Goal: Complete application form

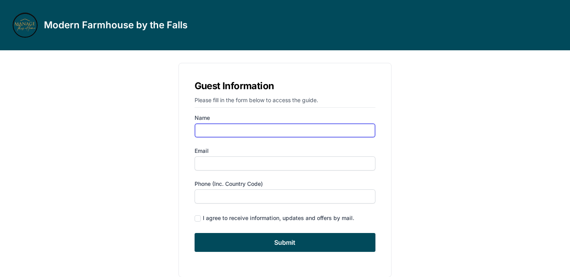
click at [254, 131] on input "Name" at bounding box center [285, 130] width 181 height 14
type input "[PERSON_NAME]"
type input "[PERSON_NAME][EMAIL_ADDRESS][PERSON_NAME][DOMAIN_NAME]"
type input "6105745762"
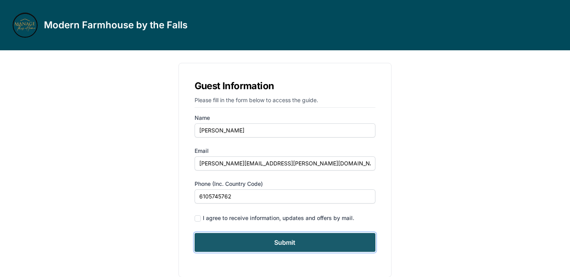
click at [237, 239] on input "Submit" at bounding box center [285, 242] width 181 height 19
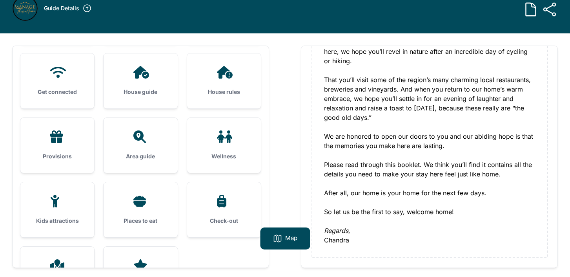
scroll to position [16, 0]
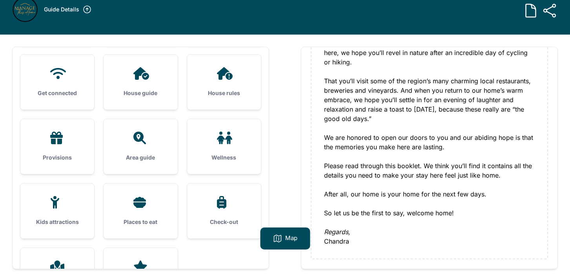
click at [158, 96] on h3 "House guide" at bounding box center [140, 93] width 49 height 8
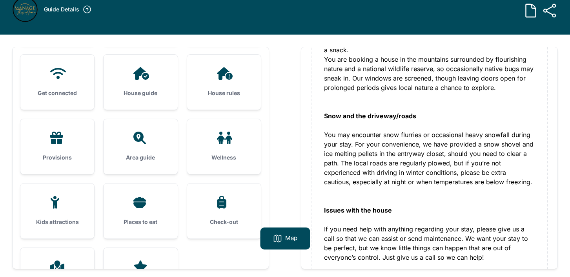
scroll to position [1032, 0]
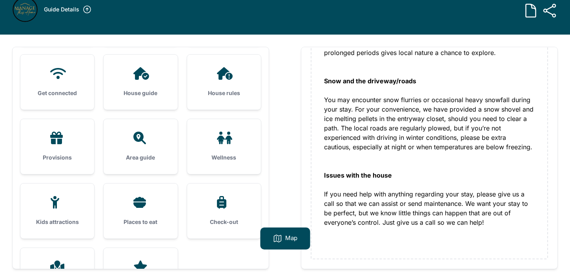
click at [45, 141] on div at bounding box center [57, 138] width 49 height 13
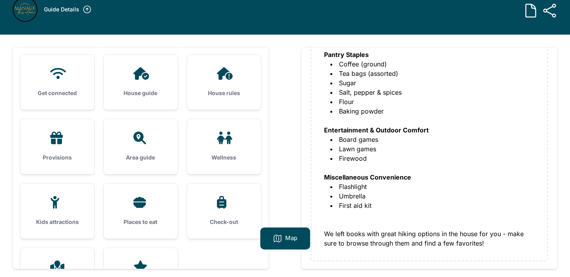
scroll to position [288, 0]
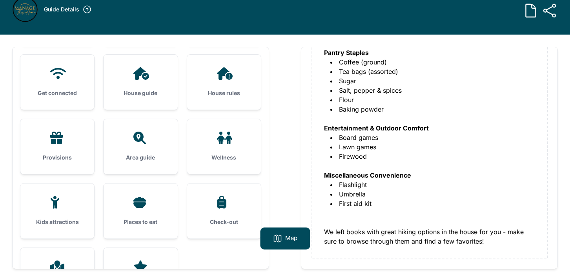
click at [214, 142] on div at bounding box center [224, 138] width 49 height 13
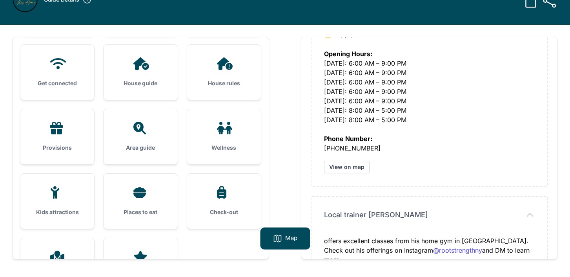
scroll to position [29, 0]
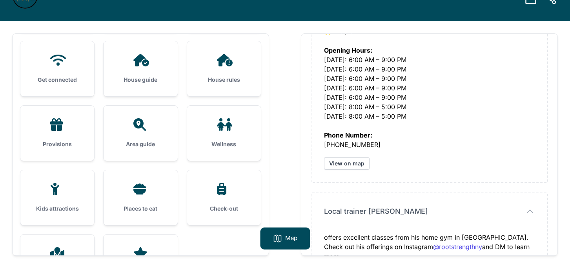
click at [236, 132] on div "Wellness" at bounding box center [224, 133] width 74 height 55
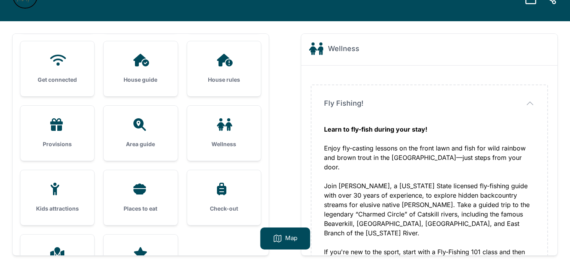
click at [60, 201] on div "Kids attractions" at bounding box center [57, 197] width 74 height 55
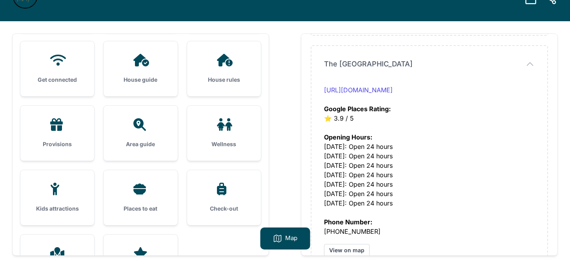
scroll to position [952, 0]
